Goal: Transaction & Acquisition: Purchase product/service

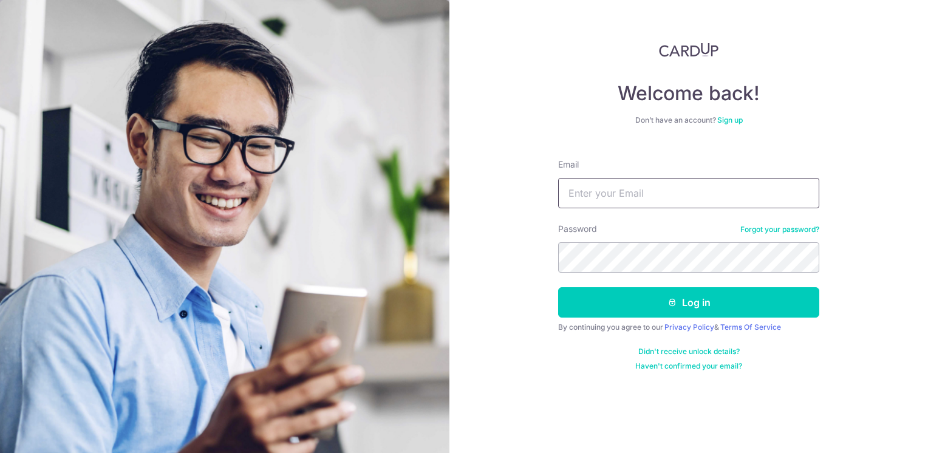
click at [615, 199] on input "Email" at bounding box center [688, 193] width 261 height 30
type input "[EMAIL_ADDRESS][DOMAIN_NAME]"
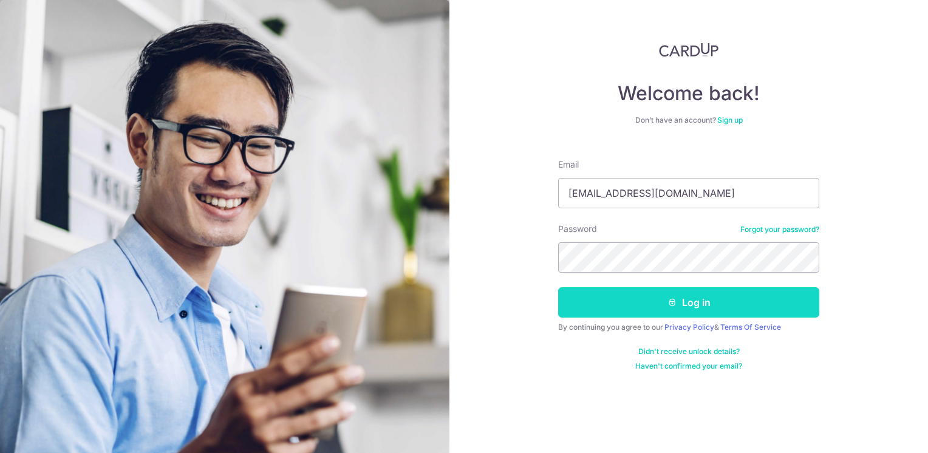
click at [677, 306] on button "Log in" at bounding box center [688, 302] width 261 height 30
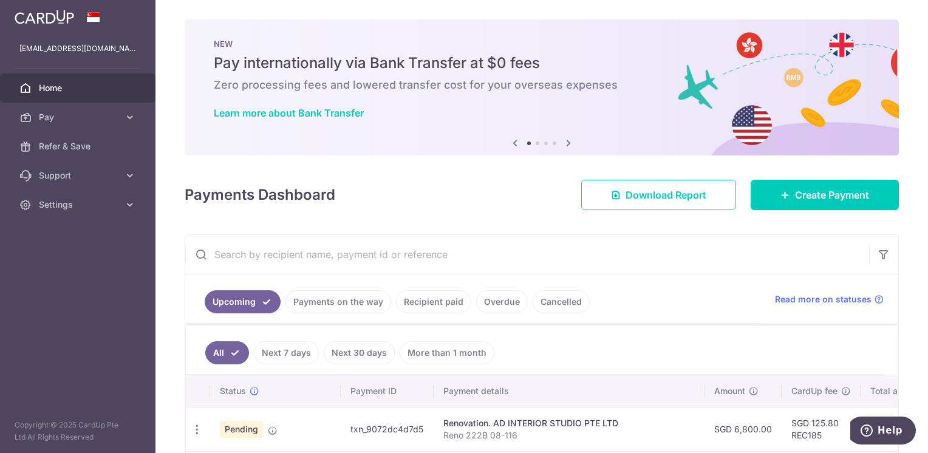
scroll to position [182, 0]
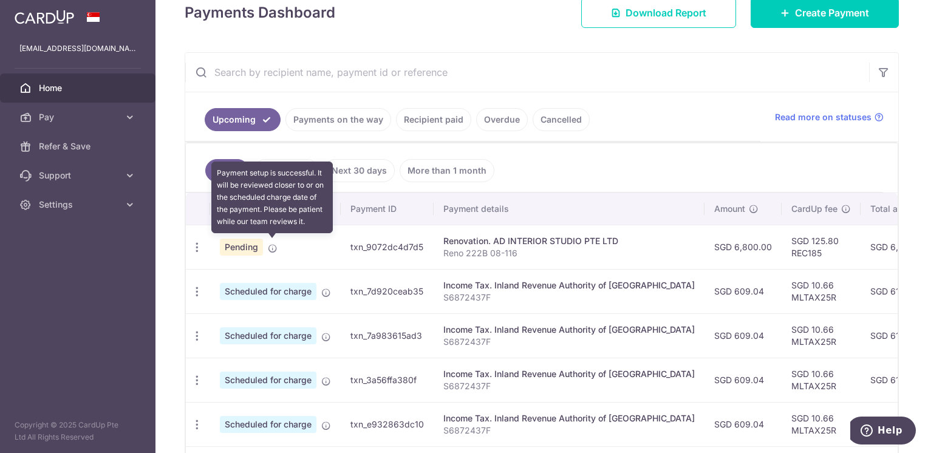
click at [272, 248] on icon at bounding box center [273, 249] width 10 height 10
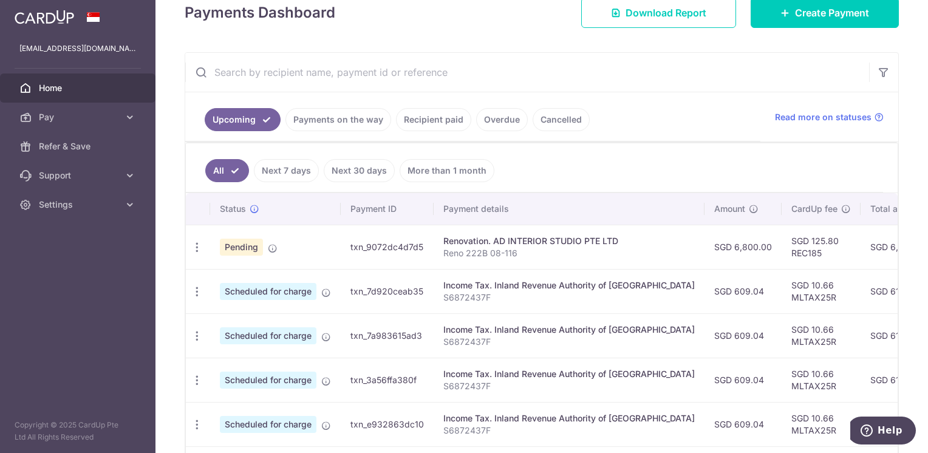
click at [246, 249] on span "Pending" at bounding box center [241, 247] width 43 height 17
click at [197, 244] on icon "button" at bounding box center [197, 247] width 13 height 13
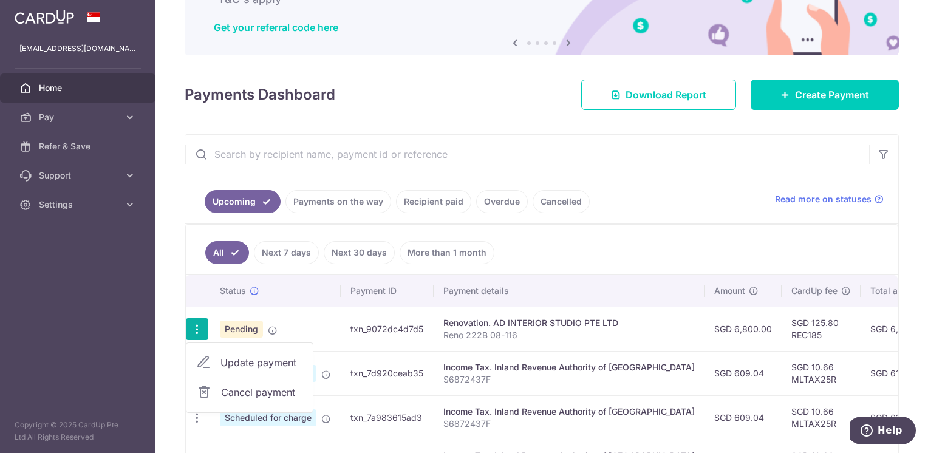
scroll to position [222, 0]
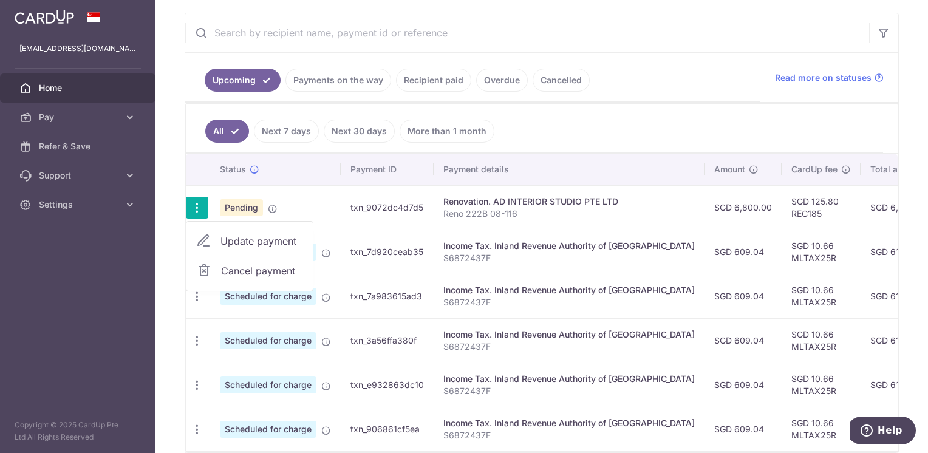
click at [56, 91] on span "Home" at bounding box center [79, 88] width 80 height 12
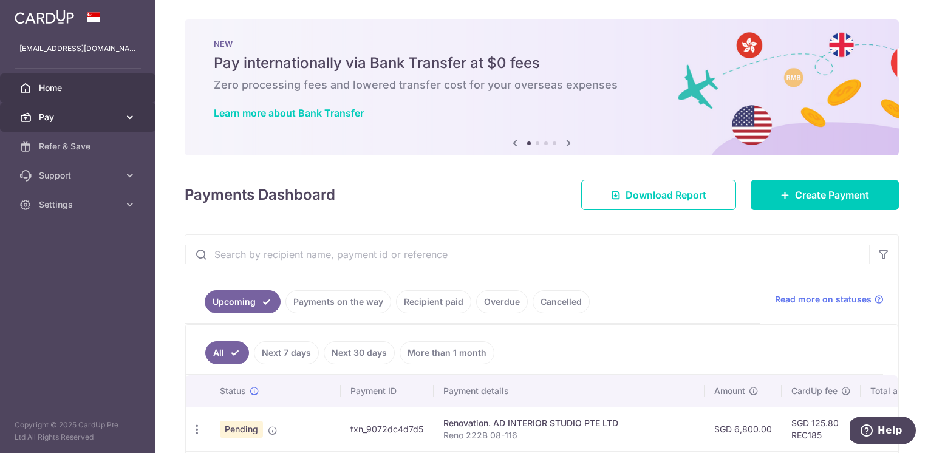
click at [46, 115] on span "Pay" at bounding box center [79, 117] width 80 height 12
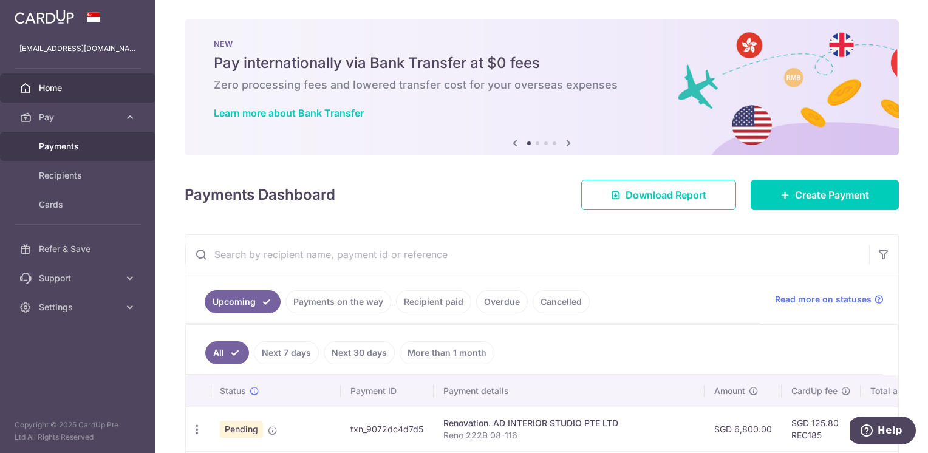
click at [50, 145] on span "Payments" at bounding box center [79, 146] width 80 height 12
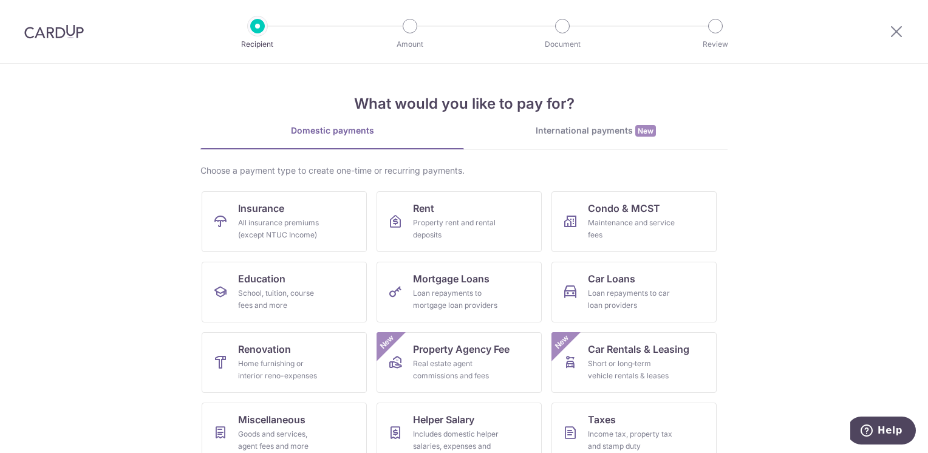
scroll to position [61, 0]
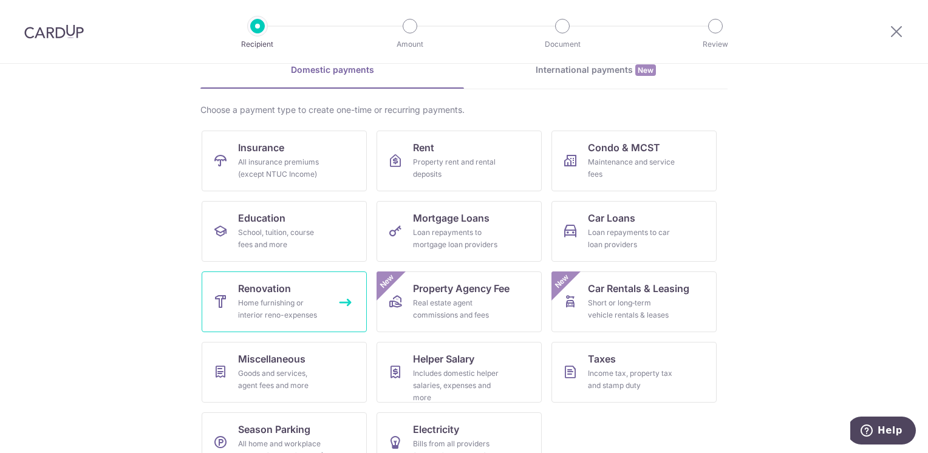
click at [281, 287] on span "Renovation" at bounding box center [264, 288] width 53 height 15
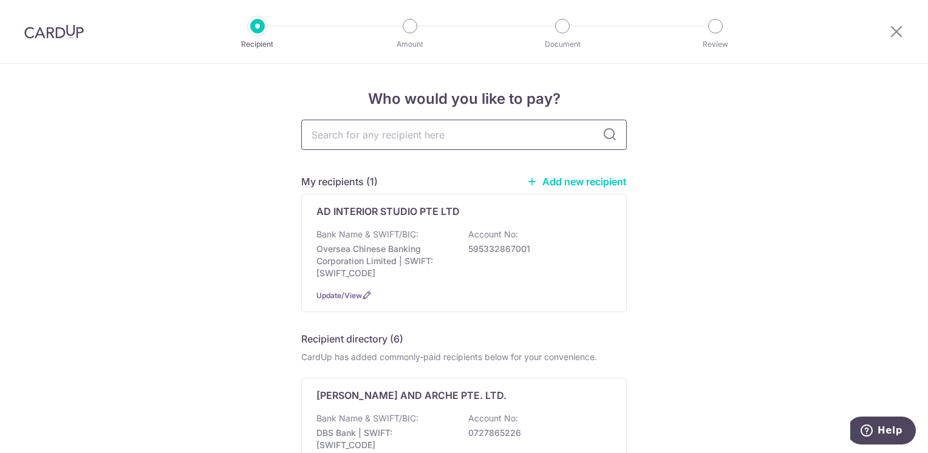
click at [358, 137] on input "text" at bounding box center [464, 135] width 326 height 30
type input "wm"
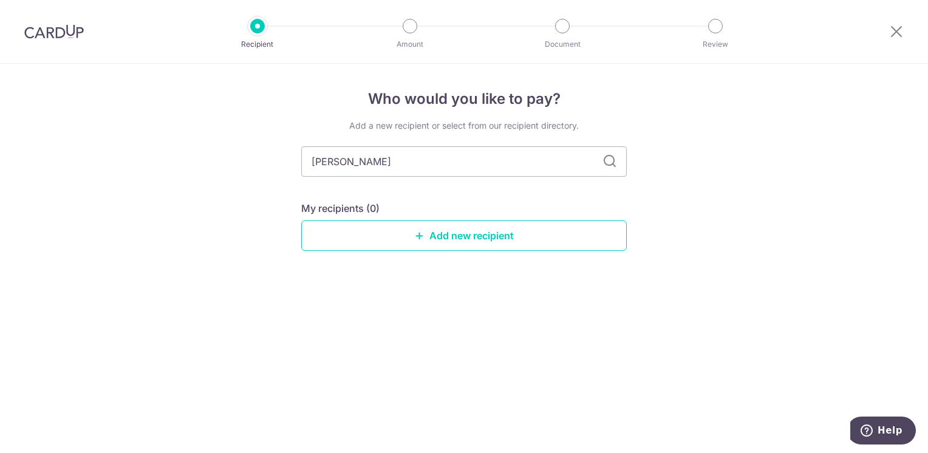
type input "wm metol"
drag, startPoint x: 401, startPoint y: 165, endPoint x: 316, endPoint y: 159, distance: 85.2
click at [316, 159] on input "wm metol" at bounding box center [464, 161] width 326 height 30
type input "w"
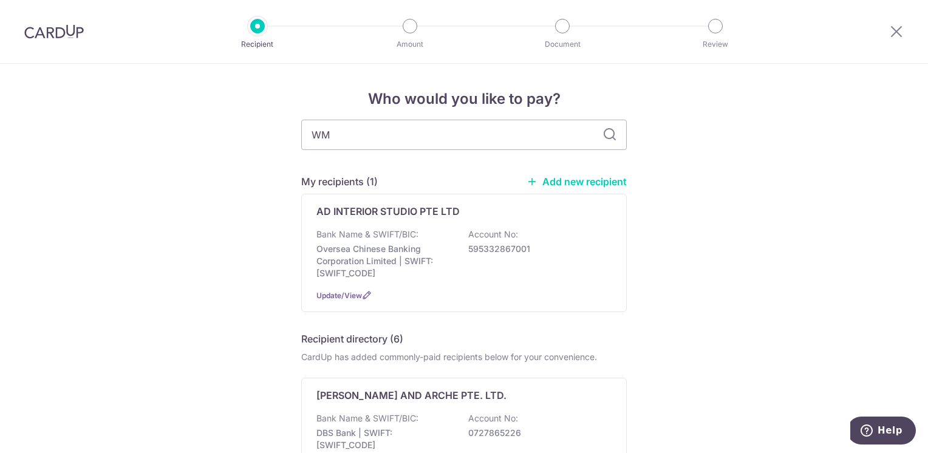
type input "WM"
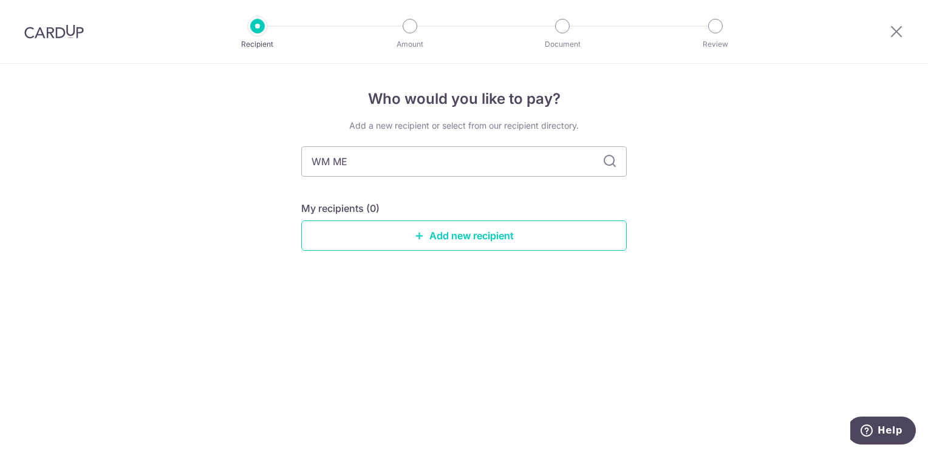
type input "WM MET"
type input "WM METALOGY"
type input "WM METALOGY WORKS"
type input "WM METALOGY WORKS PTE LTD"
click at [609, 166] on icon at bounding box center [609, 161] width 15 height 15
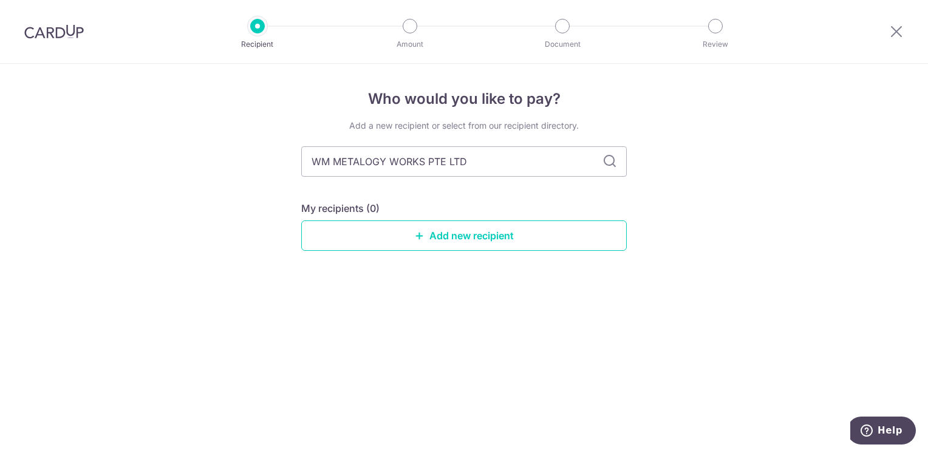
click at [610, 162] on icon at bounding box center [609, 161] width 15 height 15
click at [442, 235] on link "Add new recipient" at bounding box center [464, 235] width 326 height 30
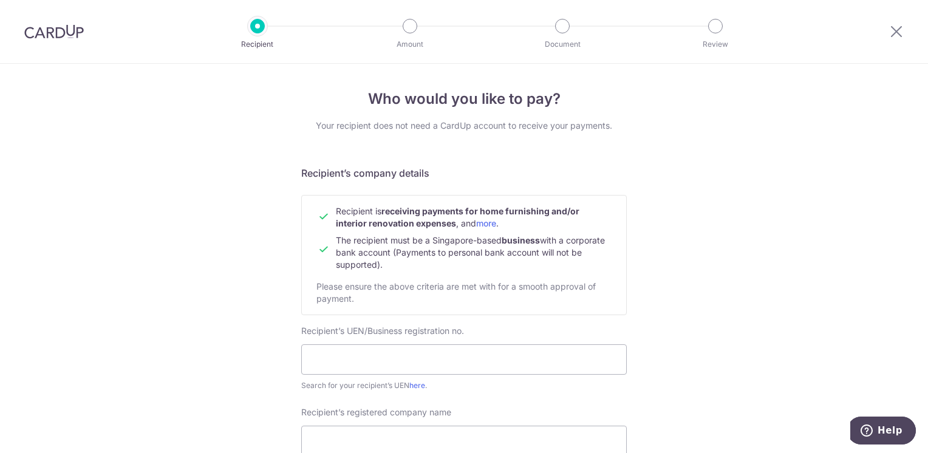
scroll to position [121, 0]
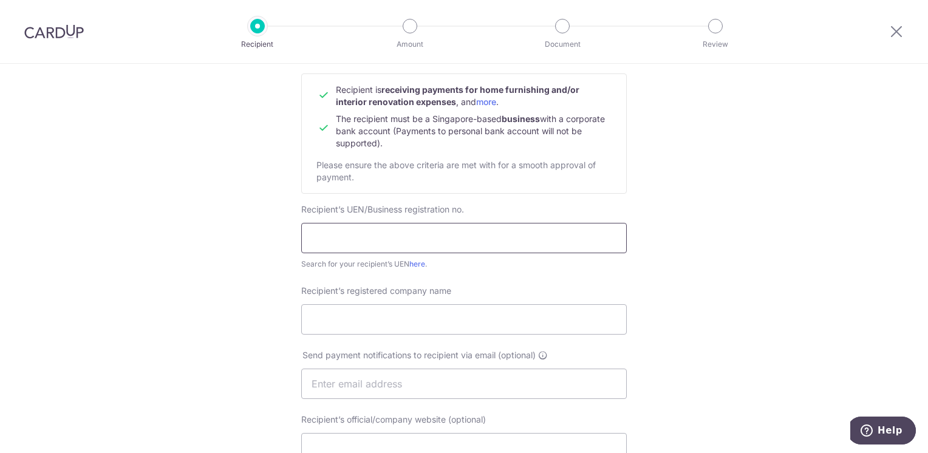
click at [333, 245] on input "text" at bounding box center [464, 238] width 326 height 30
type input "201425904K"
click at [339, 323] on input "Recipient’s registered company name" at bounding box center [464, 319] width 326 height 30
type input "WM METALOGY WORKS PTE LTD"
click at [756, 286] on div "Who would you like to pay? Your recipient does not need a CardUp account to rec…" at bounding box center [464, 398] width 928 height 913
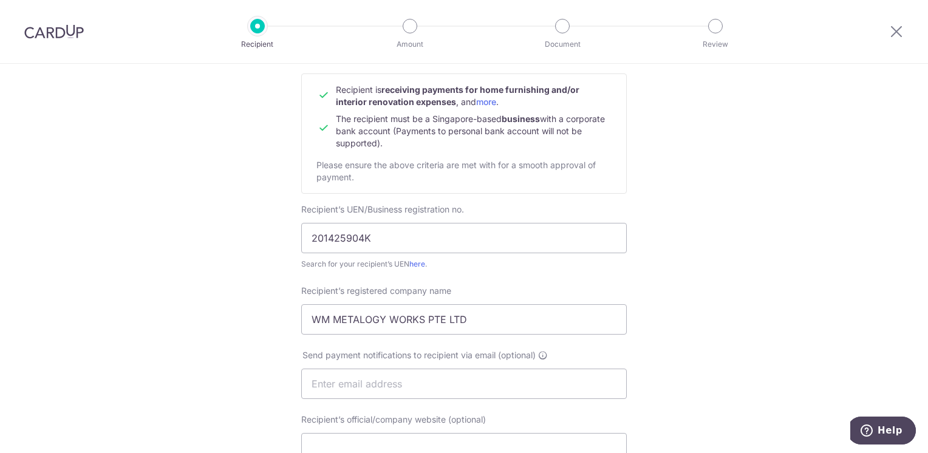
scroll to position [243, 0]
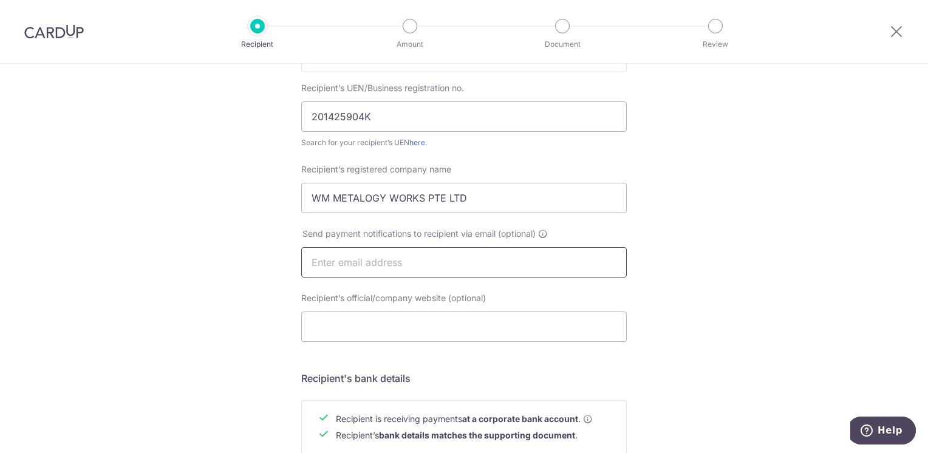
click at [374, 259] on input "text" at bounding box center [464, 262] width 326 height 30
click at [720, 245] on div "Who would you like to pay? Your recipient does not need a CardUp account to rec…" at bounding box center [464, 277] width 928 height 913
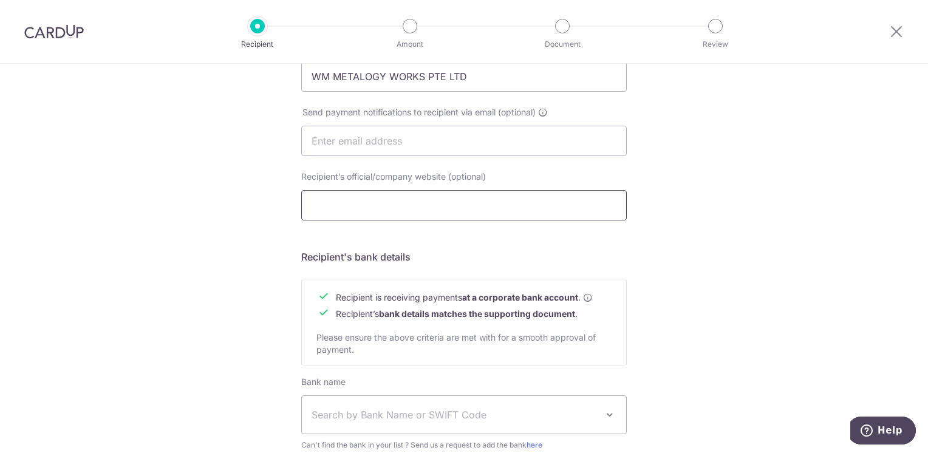
scroll to position [486, 0]
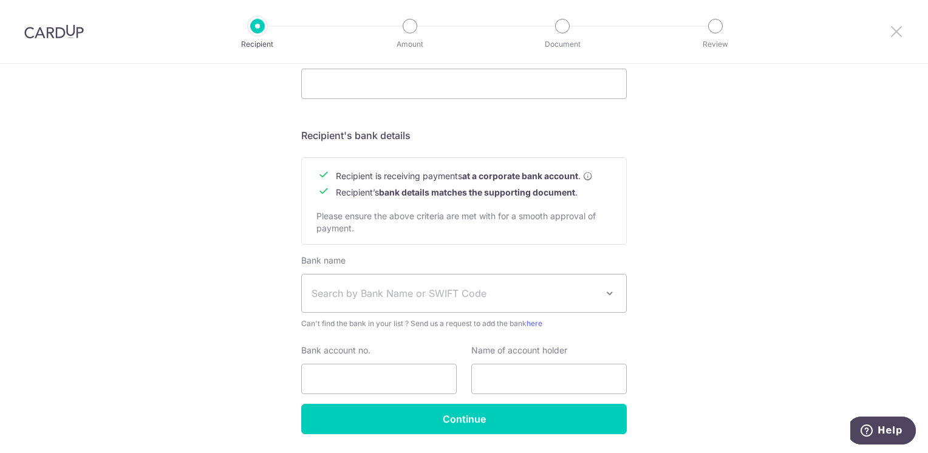
click at [901, 33] on icon at bounding box center [896, 31] width 15 height 15
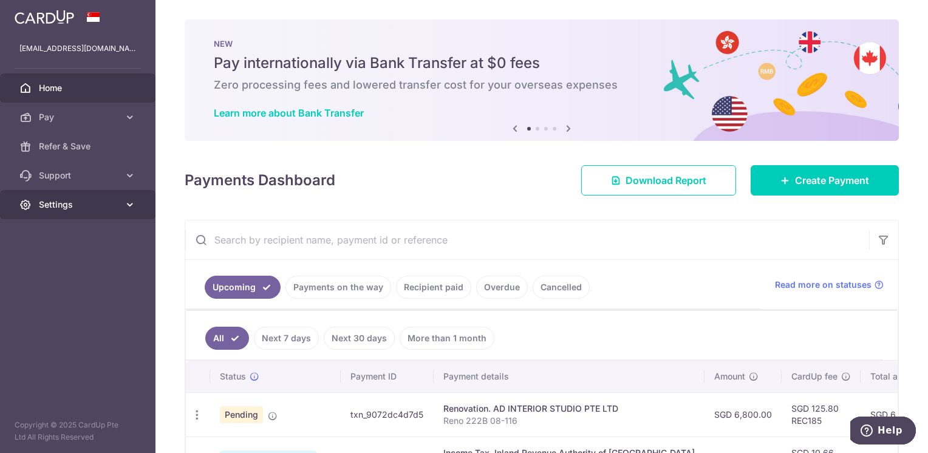
click at [45, 197] on link "Settings" at bounding box center [77, 204] width 155 height 29
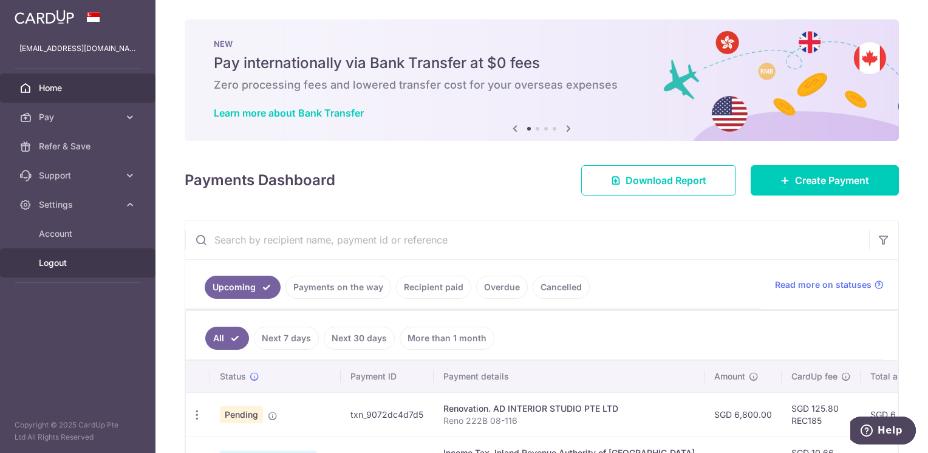
click at [68, 262] on span "Logout" at bounding box center [79, 263] width 80 height 12
